Goal: Navigation & Orientation: Find specific page/section

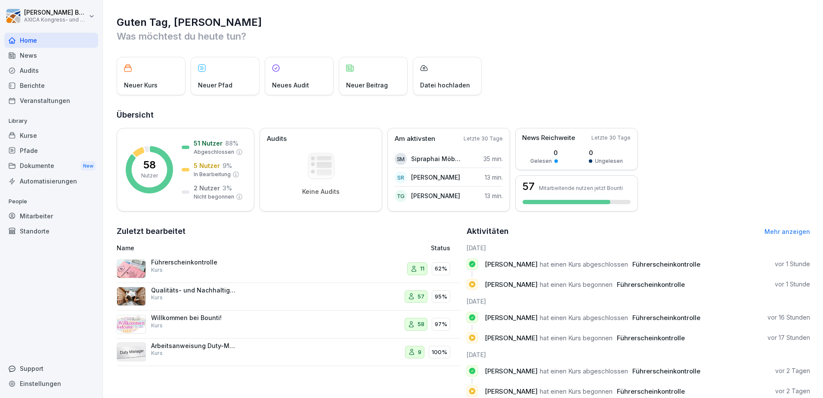
click at [182, 266] on div "Führerscheinkontrolle Kurs" at bounding box center [194, 266] width 86 height 16
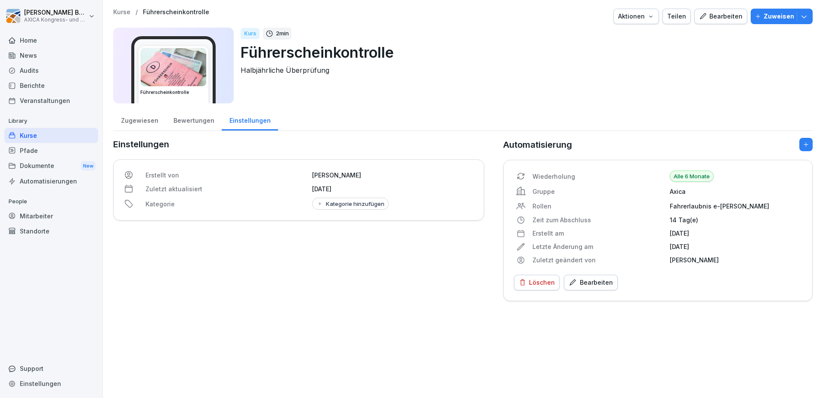
click at [139, 124] on div "Zugewiesen" at bounding box center [139, 120] width 53 height 22
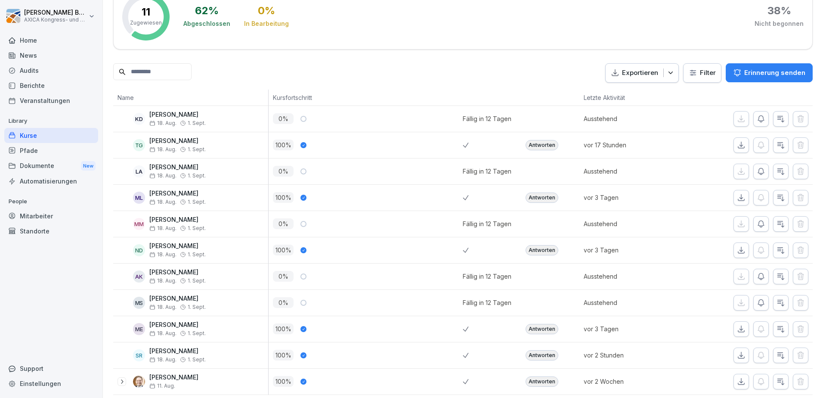
scroll to position [172, 0]
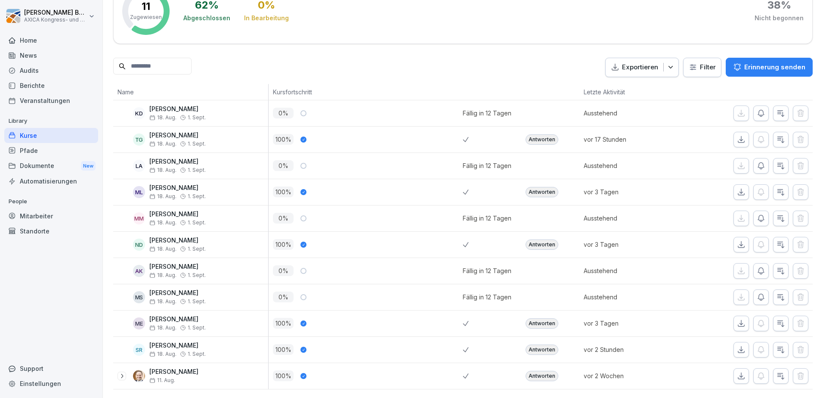
click at [33, 152] on div "Pfade" at bounding box center [51, 150] width 94 height 15
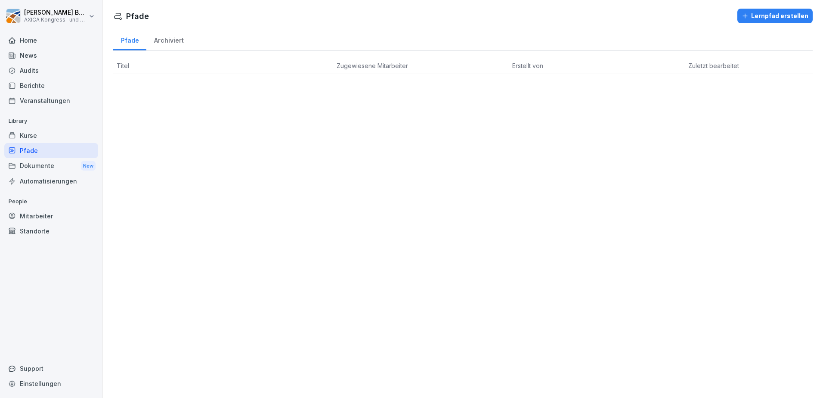
click at [35, 135] on div "Kurse" at bounding box center [51, 135] width 94 height 15
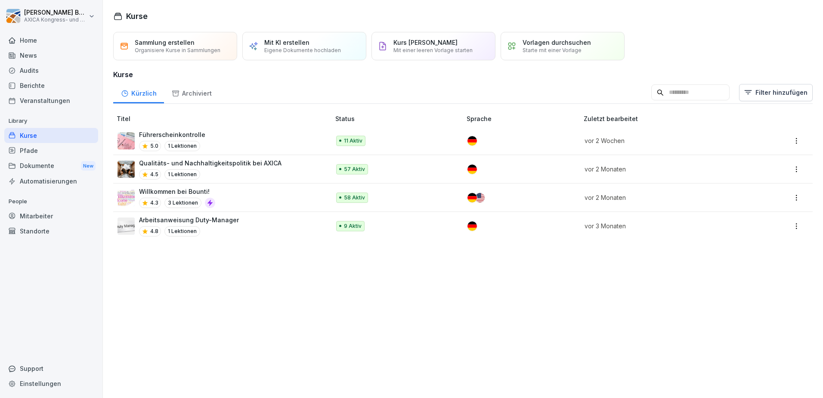
click at [248, 167] on div "Qualitäts- und Nachhaltigkeitspolitik bei AXICA 4.5 1 Lektionen" at bounding box center [210, 168] width 143 height 21
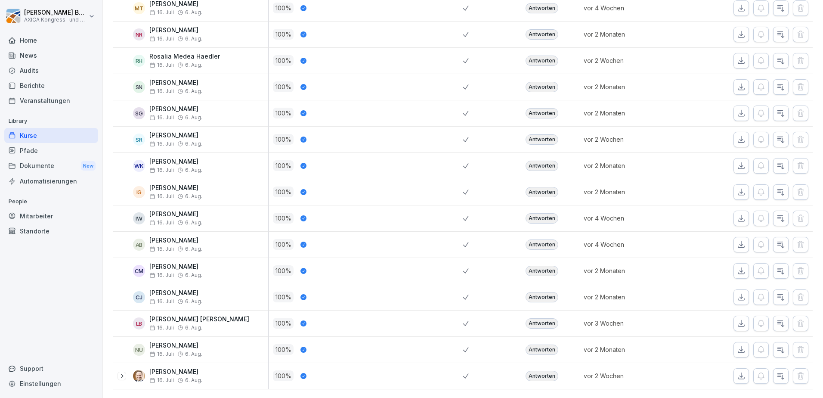
scroll to position [1380, 0]
click at [35, 137] on div "Kurse" at bounding box center [51, 135] width 94 height 15
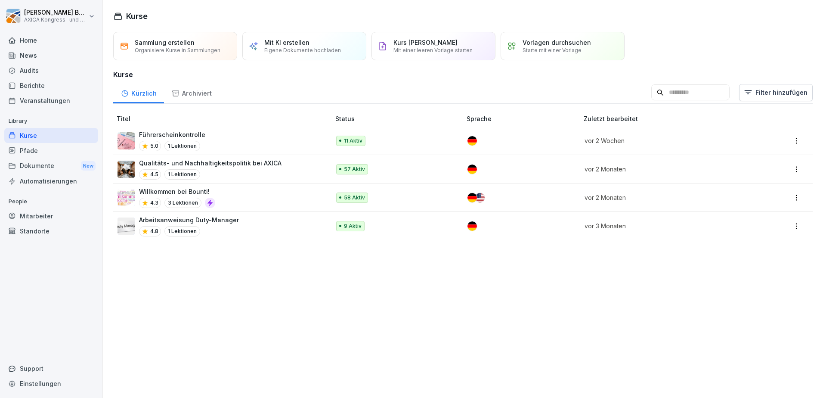
click at [249, 191] on div "Willkommen bei Bounti! 4.3 3 Lektionen" at bounding box center [220, 197] width 204 height 21
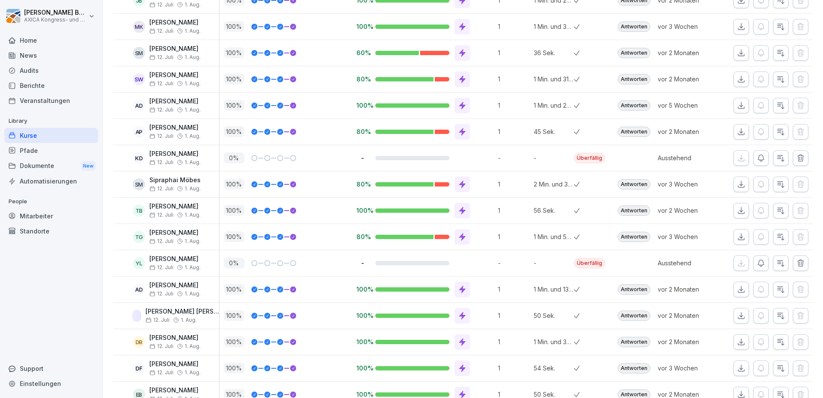
scroll to position [301, 0]
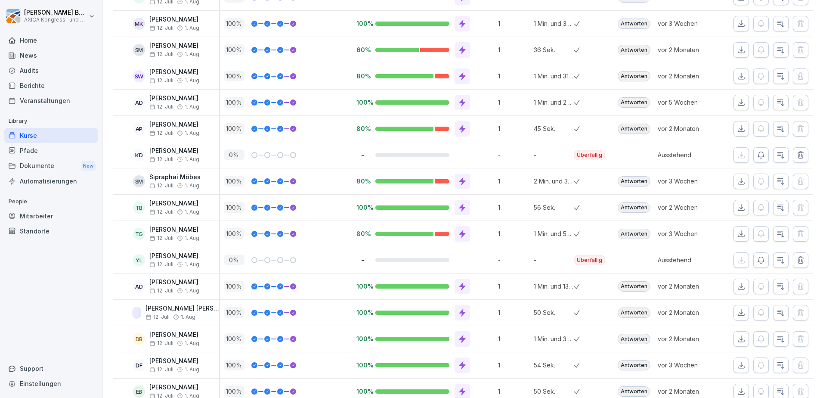
click at [168, 151] on p "[PERSON_NAME]" at bounding box center [174, 150] width 51 height 7
click at [141, 155] on div "KD" at bounding box center [139, 155] width 12 height 12
click at [165, 149] on p "[PERSON_NAME]" at bounding box center [174, 150] width 51 height 7
click at [38, 218] on div "Mitarbeiter" at bounding box center [51, 215] width 94 height 15
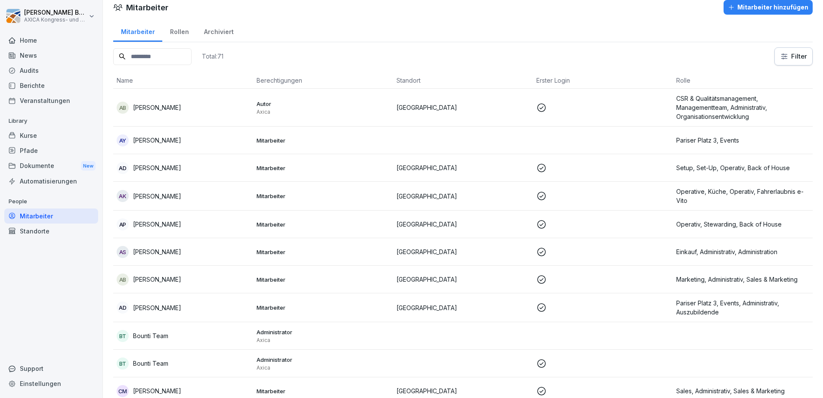
click at [147, 55] on input at bounding box center [152, 56] width 78 height 17
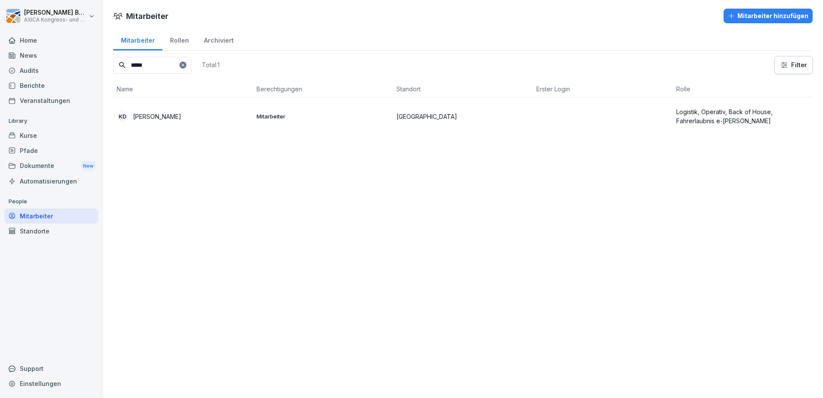
type input "*****"
click at [163, 112] on p "[PERSON_NAME]" at bounding box center [157, 116] width 48 height 9
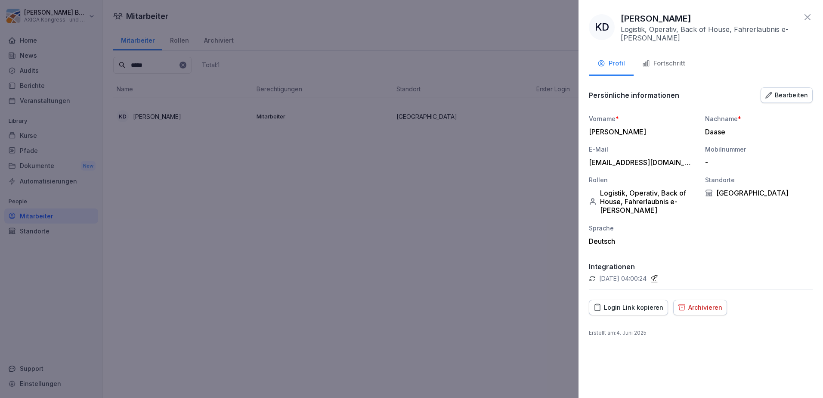
drag, startPoint x: 809, startPoint y: 17, endPoint x: 811, endPoint y: 21, distance: 4.4
click at [809, 17] on icon at bounding box center [808, 17] width 10 height 10
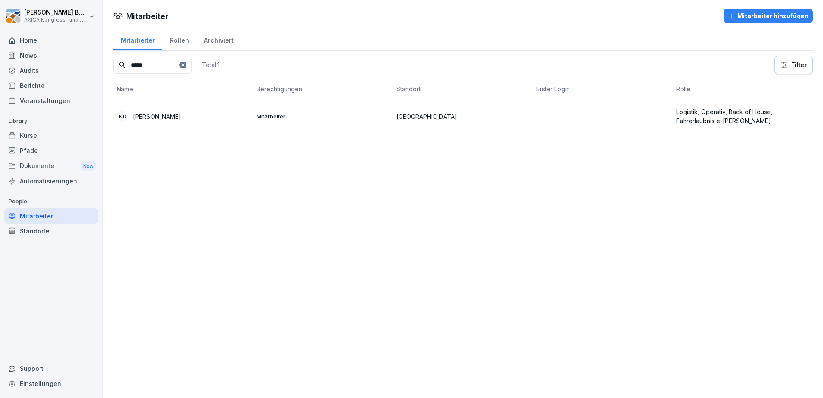
click at [261, 212] on div "Mitarbeiter Mitarbeiter hinzufügen Mitarbeiter Rollen Archiviert ***** Total: 1…" at bounding box center [463, 199] width 720 height 398
click at [46, 134] on div "Kurse" at bounding box center [51, 135] width 94 height 15
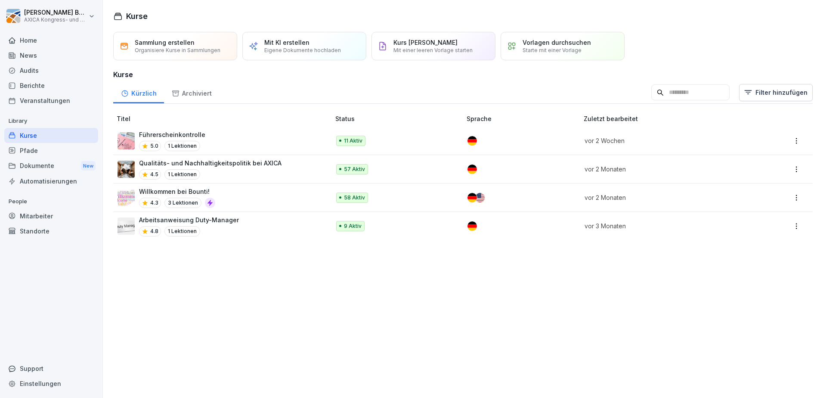
click at [204, 140] on div "Führerscheinkontrolle 5.0 1 Lektionen" at bounding box center [220, 140] width 204 height 21
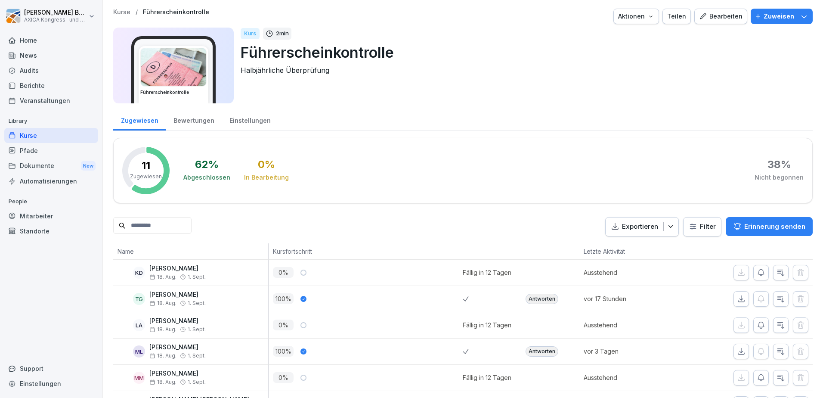
click at [31, 40] on div "Home" at bounding box center [51, 40] width 94 height 15
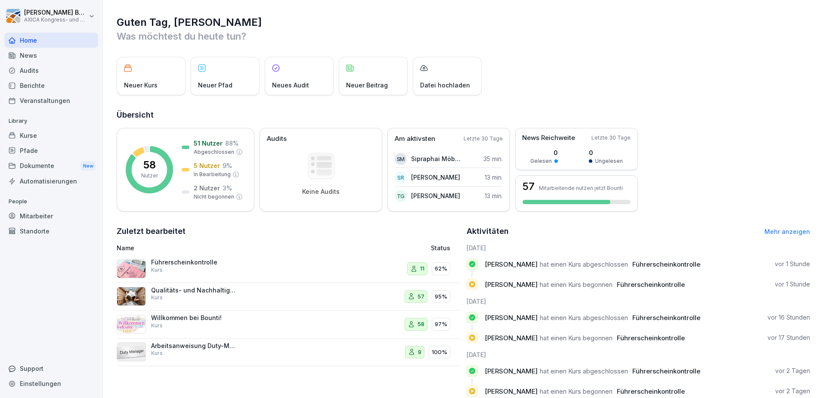
click at [60, 307] on div "Home News Audits Berichte Veranstaltungen Library Kurse Pfade Dokumente New Aut…" at bounding box center [51, 211] width 94 height 366
